Goal: Check status: Check status

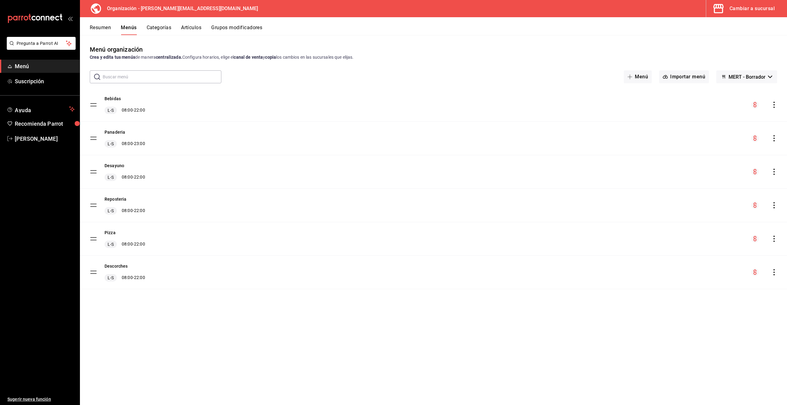
click at [749, 5] on div "Cambiar a sucursal" at bounding box center [751, 8] width 45 height 9
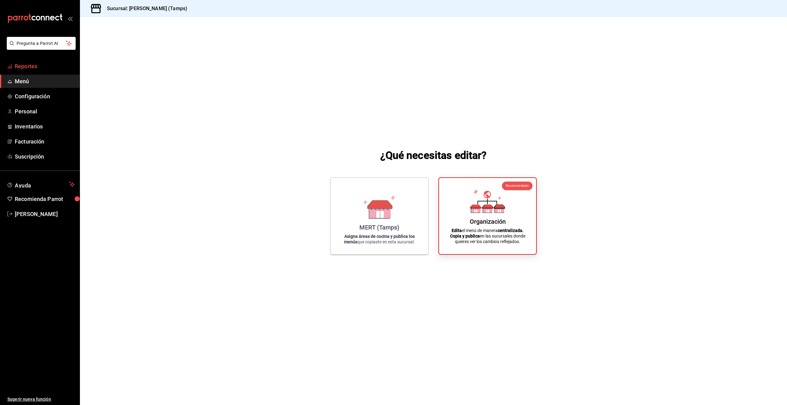
click at [25, 65] on span "Reportes" at bounding box center [45, 66] width 60 height 8
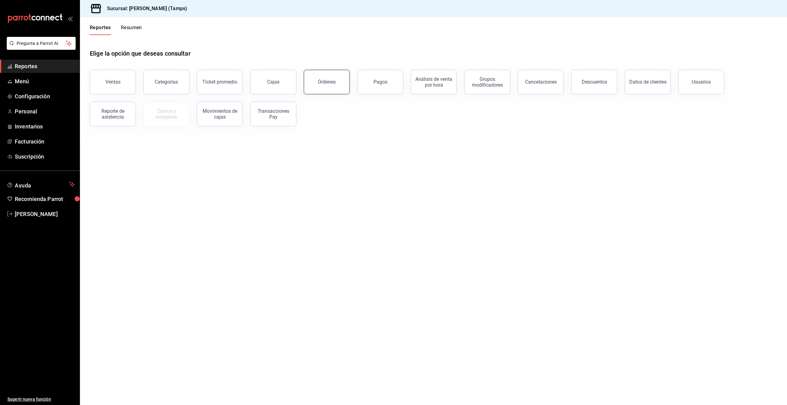
click at [317, 84] on button "Órdenes" at bounding box center [327, 82] width 46 height 25
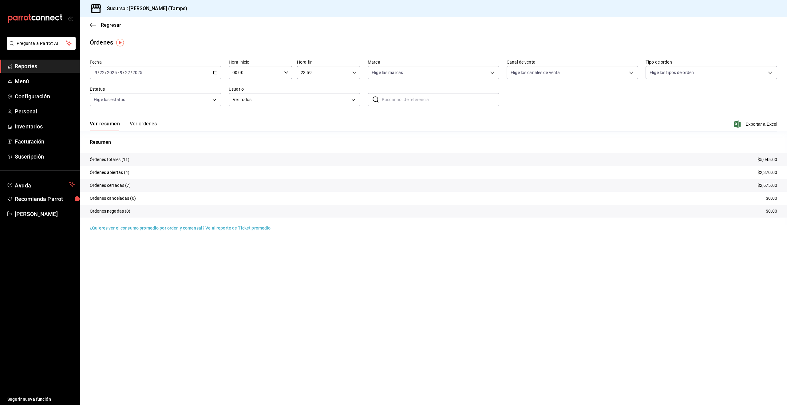
click at [141, 123] on button "Ver órdenes" at bounding box center [143, 126] width 27 height 10
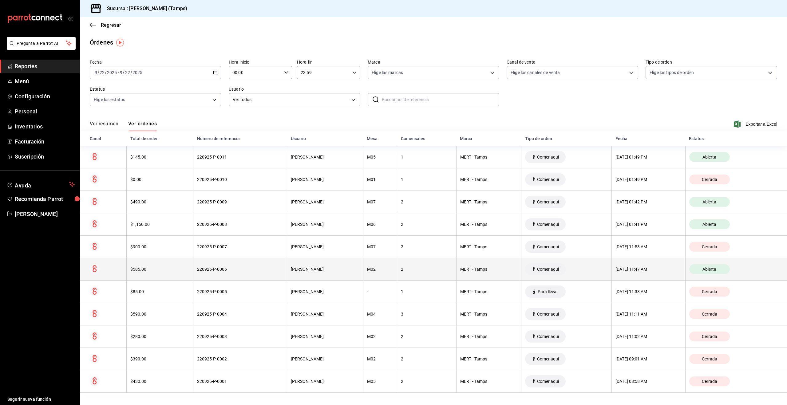
click at [525, 268] on div "Comer aquí" at bounding box center [545, 269] width 41 height 12
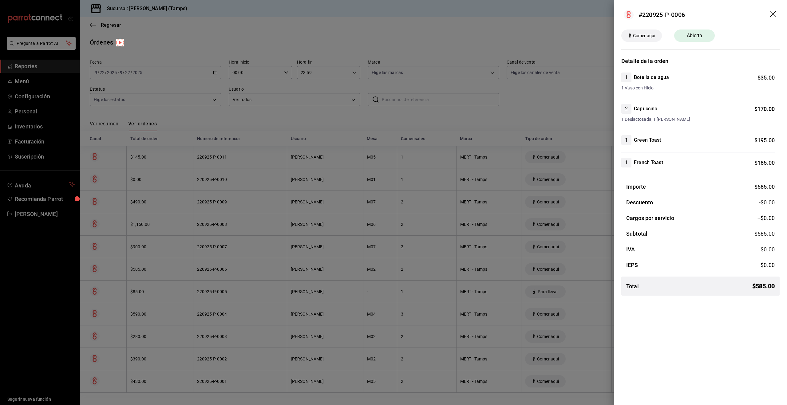
click at [491, 252] on div at bounding box center [393, 202] width 787 height 405
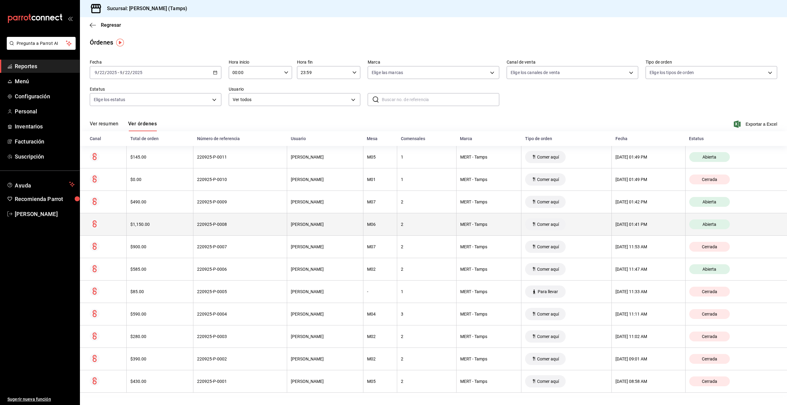
click at [490, 226] on div "MERT - Tamps" at bounding box center [488, 224] width 57 height 5
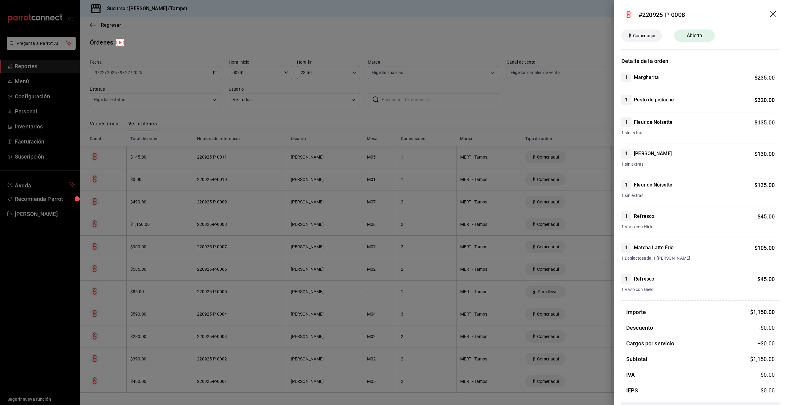
click at [490, 226] on div at bounding box center [393, 202] width 787 height 405
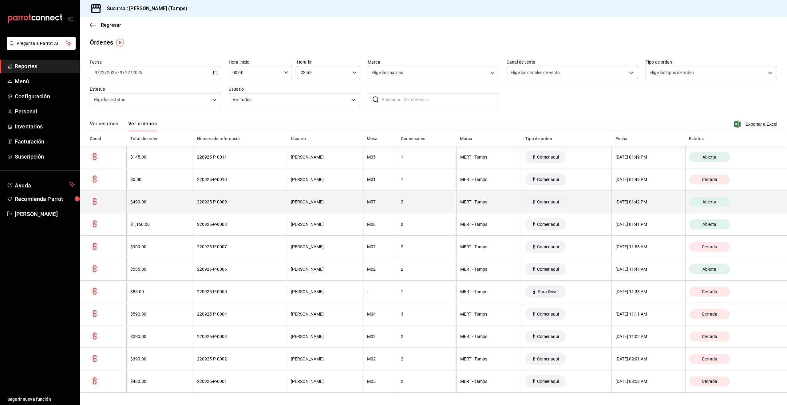
click at [491, 208] on th "MERT - Tamps" at bounding box center [488, 202] width 65 height 22
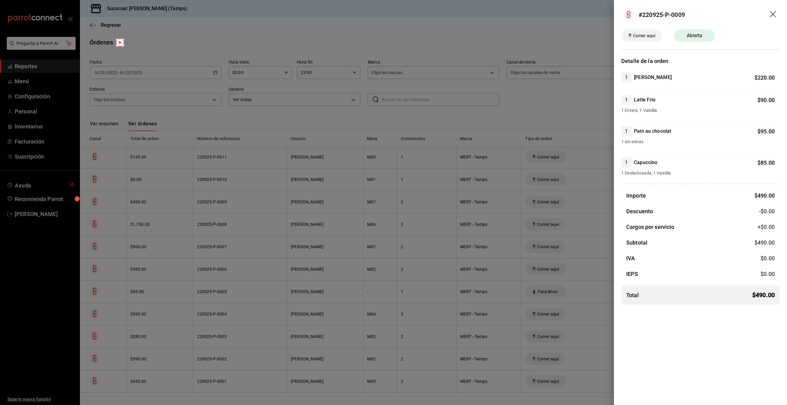
click at [491, 208] on div at bounding box center [393, 202] width 787 height 405
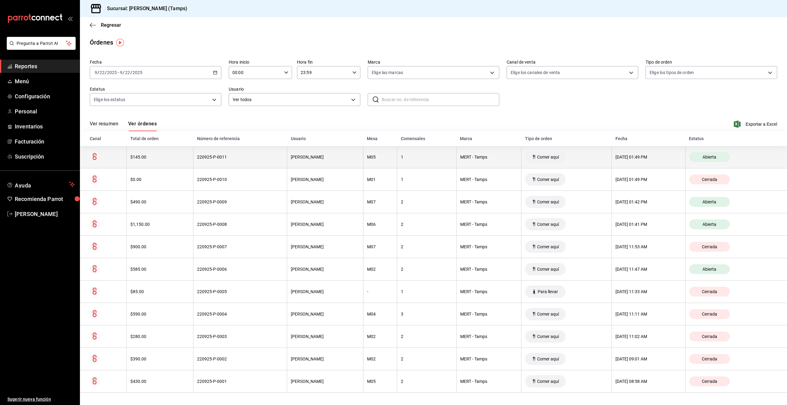
click at [472, 159] on div "MERT - Tamps" at bounding box center [488, 157] width 57 height 5
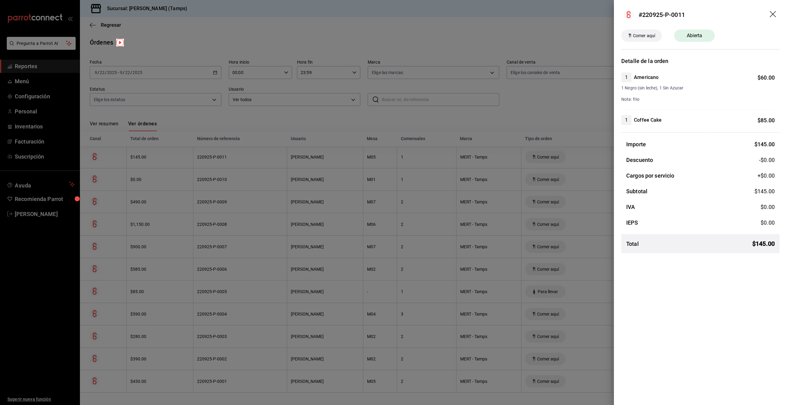
click at [410, 162] on div at bounding box center [393, 202] width 787 height 405
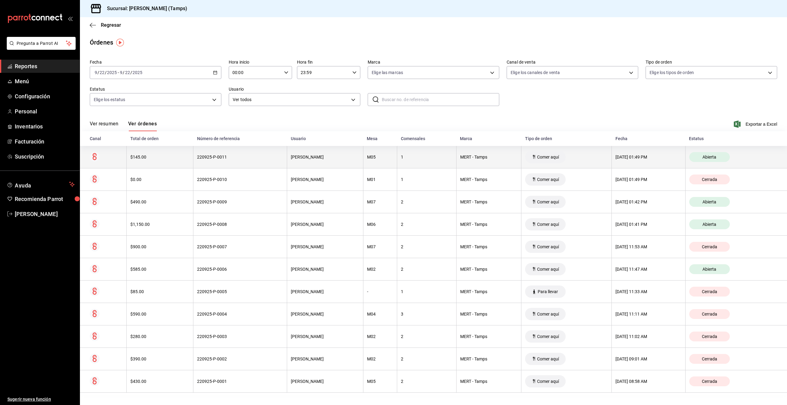
click at [369, 154] on th "M05" at bounding box center [380, 157] width 34 height 22
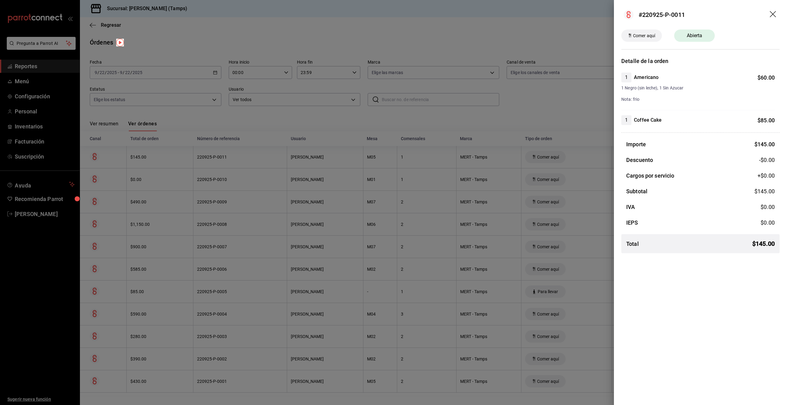
drag, startPoint x: 443, startPoint y: 142, endPoint x: 459, endPoint y: 149, distance: 16.8
click at [443, 142] on div at bounding box center [393, 202] width 787 height 405
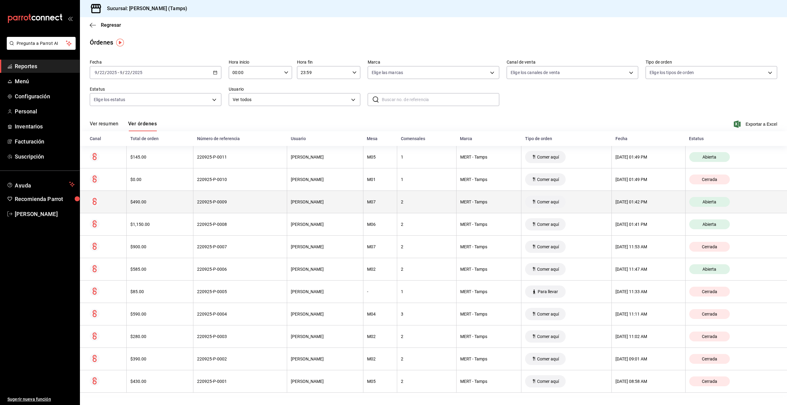
click at [424, 202] on div "2" at bounding box center [427, 201] width 52 height 5
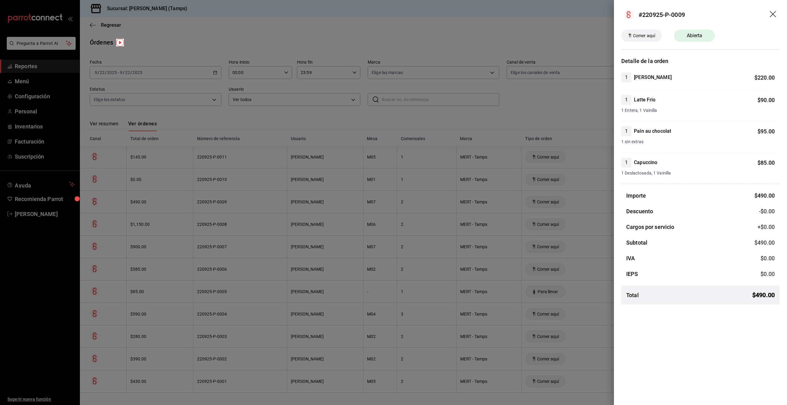
click at [431, 124] on div at bounding box center [393, 202] width 787 height 405
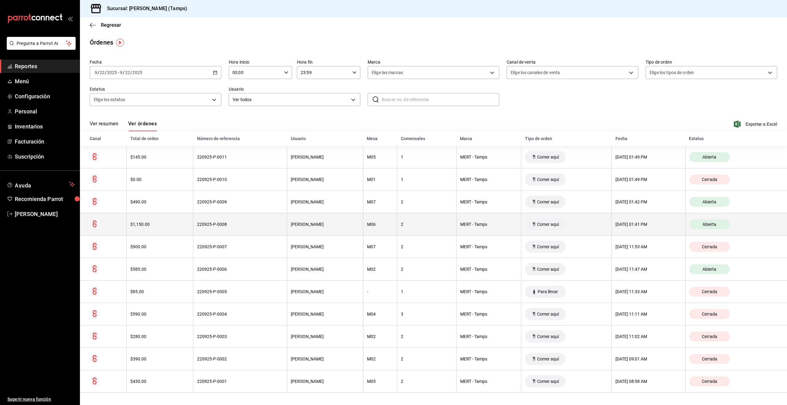
click at [650, 222] on div "[DATE] 01:41 PM" at bounding box center [648, 224] width 66 height 5
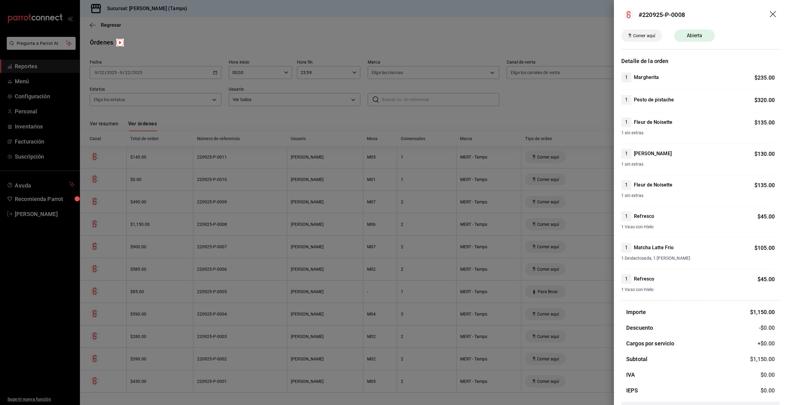
click at [555, 115] on div at bounding box center [393, 202] width 787 height 405
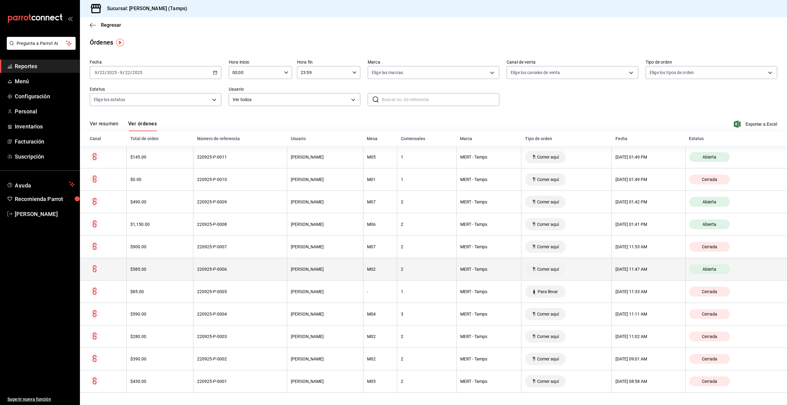
click at [404, 272] on th "2" at bounding box center [426, 269] width 59 height 22
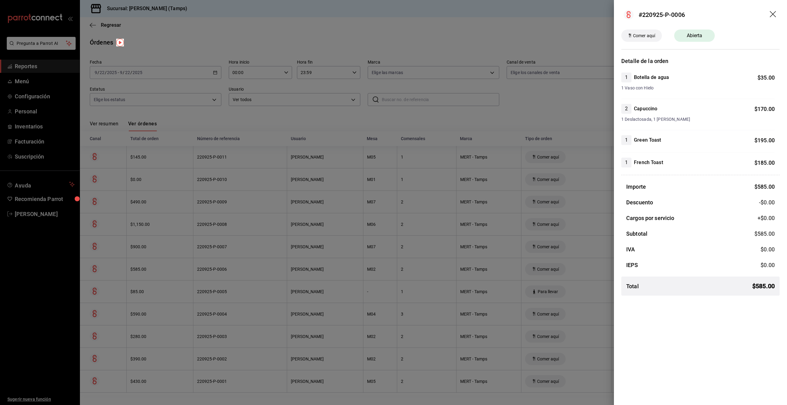
click at [405, 271] on div at bounding box center [393, 202] width 787 height 405
